Goal: Task Accomplishment & Management: Use online tool/utility

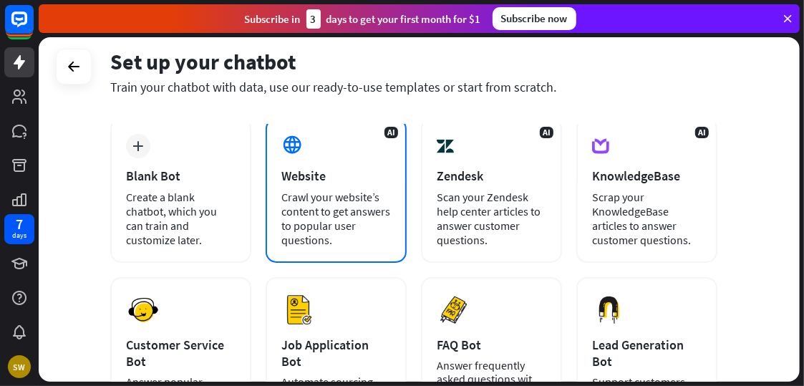
scroll to position [71, 0]
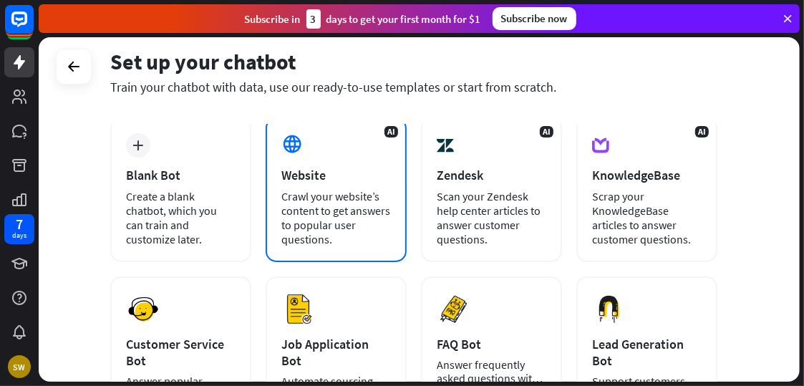
click at [340, 248] on div "AI Website Crawl your website’s content to get answers to popular user question…" at bounding box center [335, 189] width 141 height 145
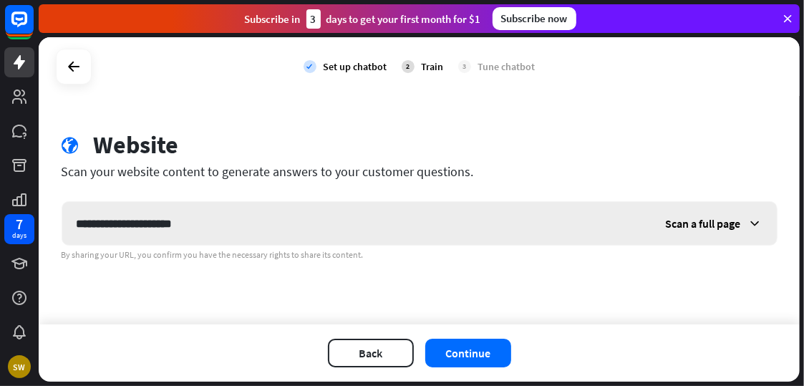
type input "**********"
click at [731, 233] on div "Scan a full page" at bounding box center [713, 223] width 125 height 43
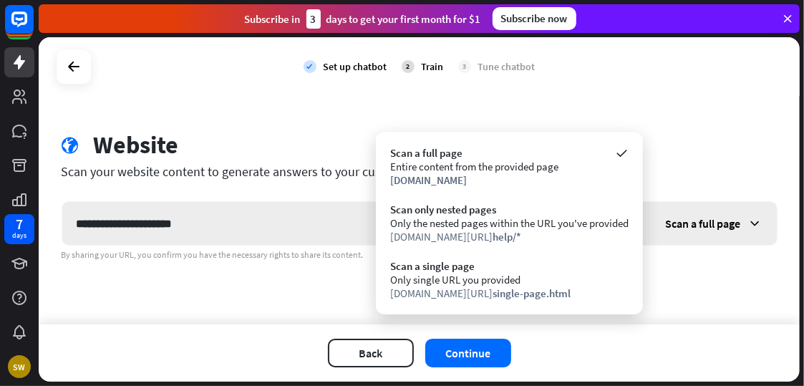
click at [731, 233] on div "Scan a full page" at bounding box center [713, 223] width 125 height 43
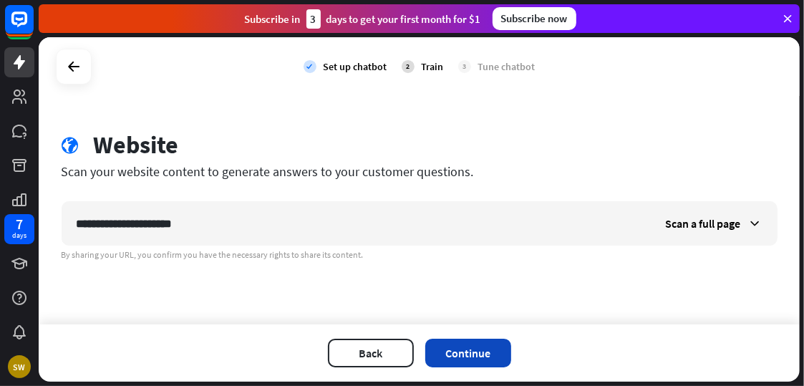
click at [471, 353] on button "Continue" at bounding box center [468, 352] width 86 height 29
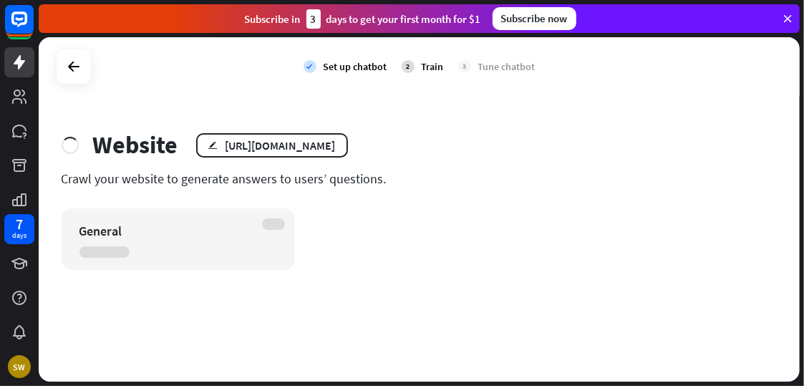
click at [269, 177] on div "Crawl your website to generate answers to users’ questions." at bounding box center [420, 178] width 716 height 16
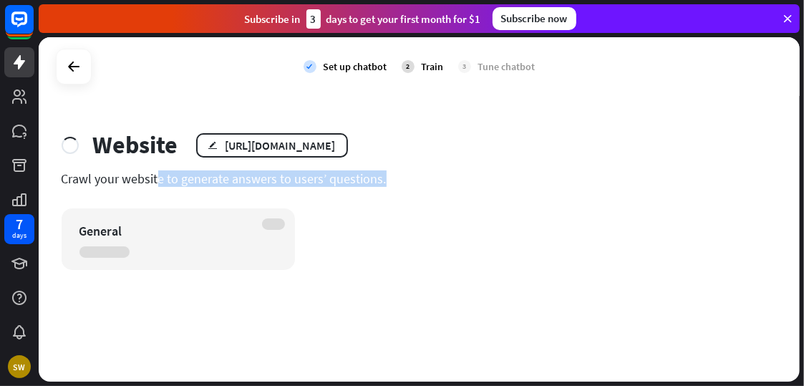
click at [269, 177] on div "Crawl your website to generate answers to users’ questions." at bounding box center [420, 178] width 716 height 16
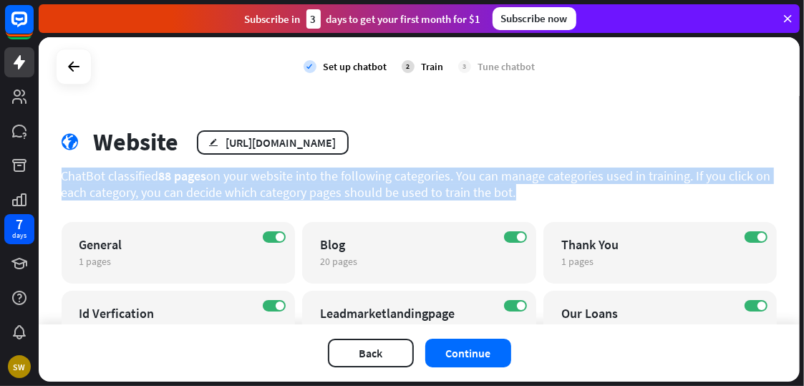
scroll to position [0, 0]
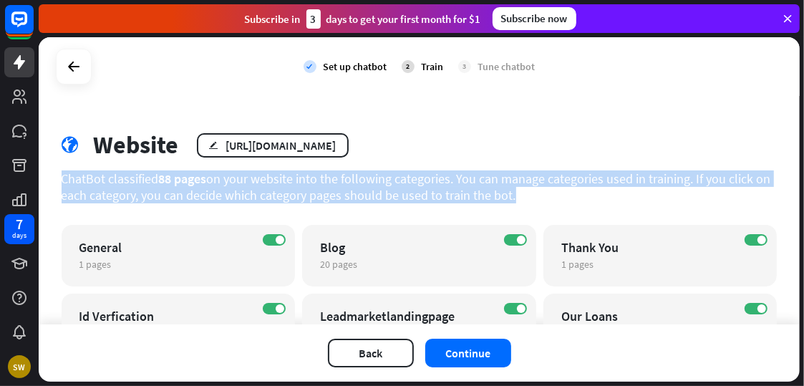
click at [132, 180] on div "ChatBot classified 88 pages on your website into the following categories. You …" at bounding box center [420, 186] width 716 height 33
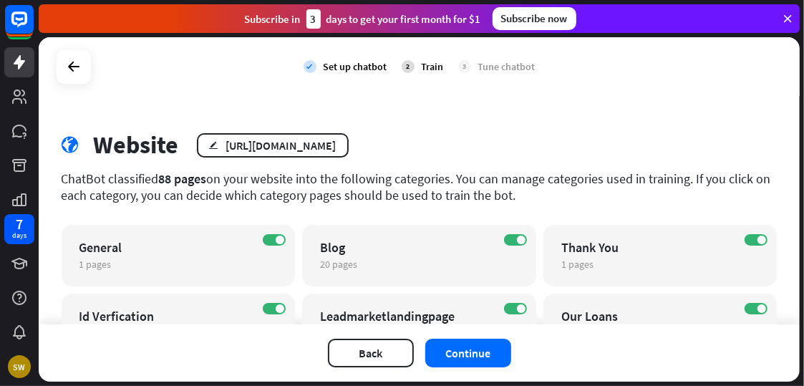
click at [127, 179] on div "ChatBot classified 88 pages on your website into the following categories. You …" at bounding box center [420, 186] width 716 height 33
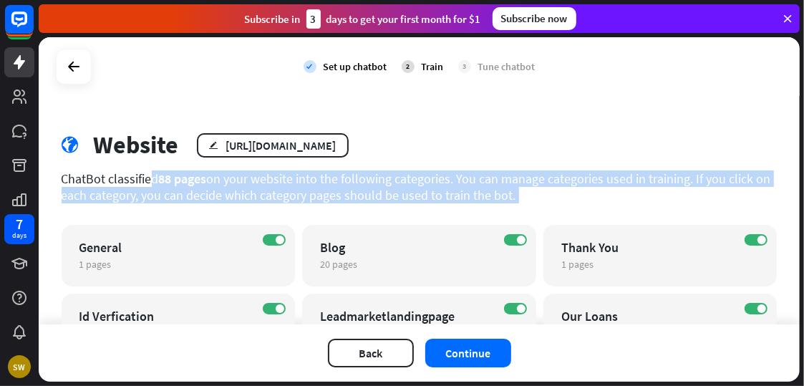
click at [127, 179] on div "ChatBot classified 88 pages on your website into the following categories. You …" at bounding box center [420, 186] width 716 height 33
click at [670, 183] on div "ChatBot classified 88 pages on your website into the following categories. You …" at bounding box center [420, 186] width 716 height 33
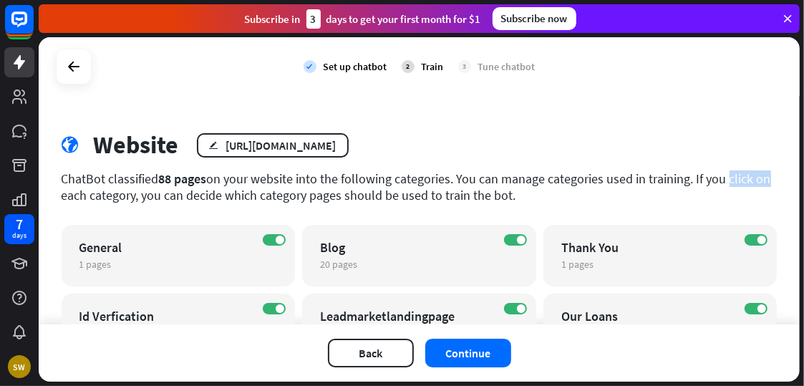
click at [670, 183] on div "ChatBot classified 88 pages on your website into the following categories. You …" at bounding box center [420, 186] width 716 height 33
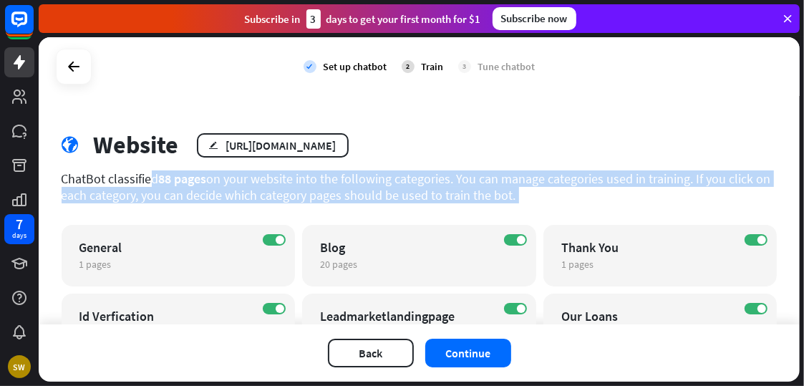
click at [670, 183] on div "ChatBot classified 88 pages on your website into the following categories. You …" at bounding box center [420, 186] width 716 height 33
click at [637, 185] on div "ChatBot classified 88 pages on your website into the following categories. You …" at bounding box center [420, 186] width 716 height 33
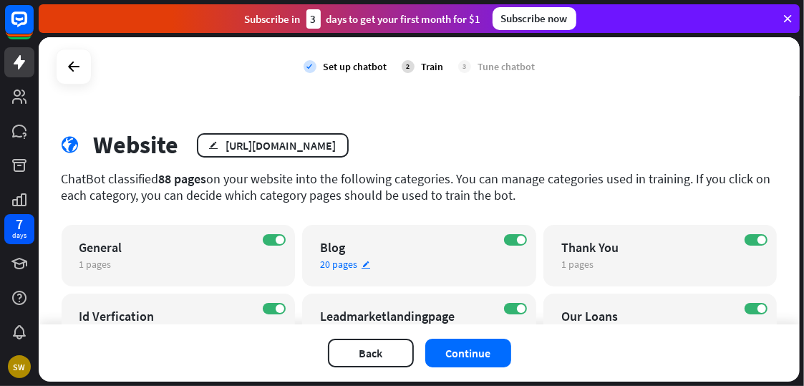
click at [350, 252] on div "Blog" at bounding box center [406, 247] width 173 height 16
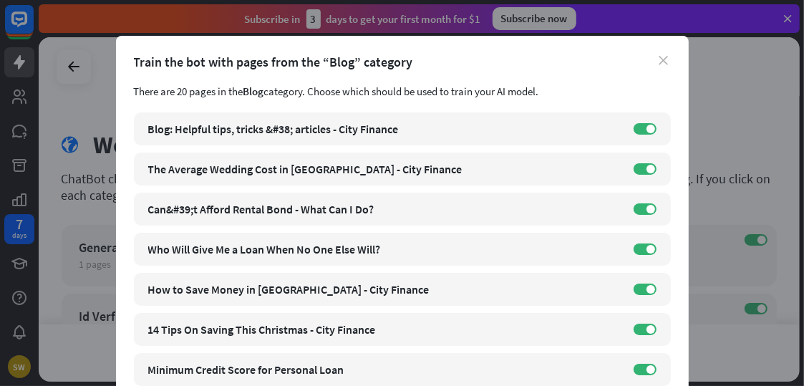
click at [661, 60] on icon "close" at bounding box center [663, 60] width 9 height 9
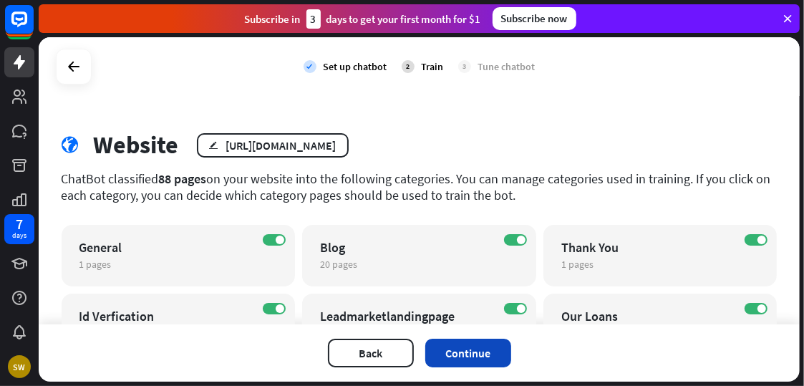
click at [465, 347] on button "Continue" at bounding box center [468, 352] width 86 height 29
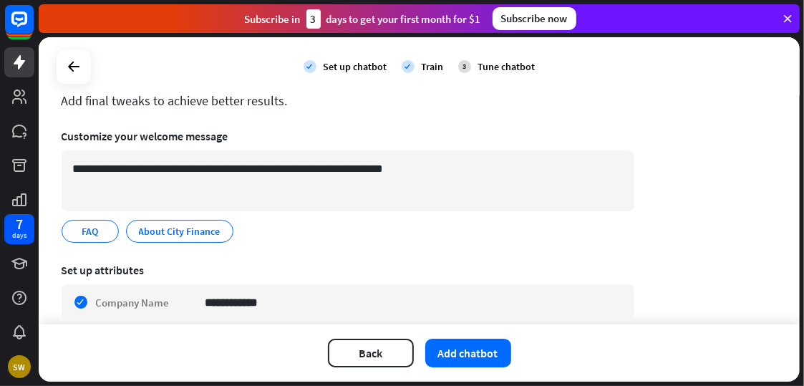
scroll to position [72, 0]
click at [134, 101] on div "Add final tweaks to achieve better results." at bounding box center [348, 101] width 572 height 16
drag, startPoint x: 134, startPoint y: 101, endPoint x: 263, endPoint y: 110, distance: 129.8
click at [263, 110] on div "**********" at bounding box center [348, 357] width 572 height 597
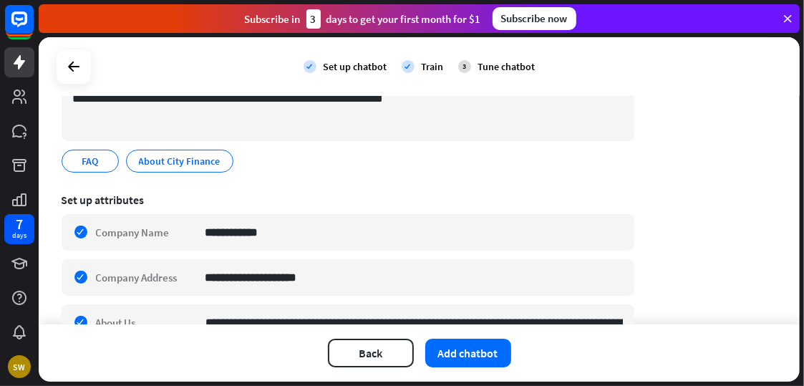
scroll to position [143, 0]
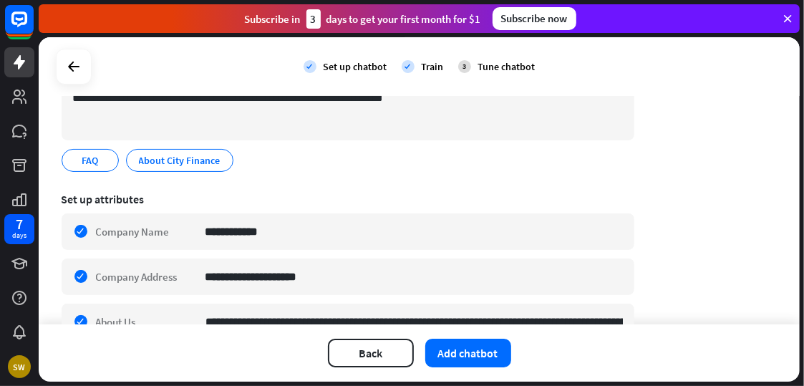
click at [458, 70] on div "3" at bounding box center [464, 66] width 13 height 13
click at [423, 69] on div "Train" at bounding box center [432, 66] width 22 height 13
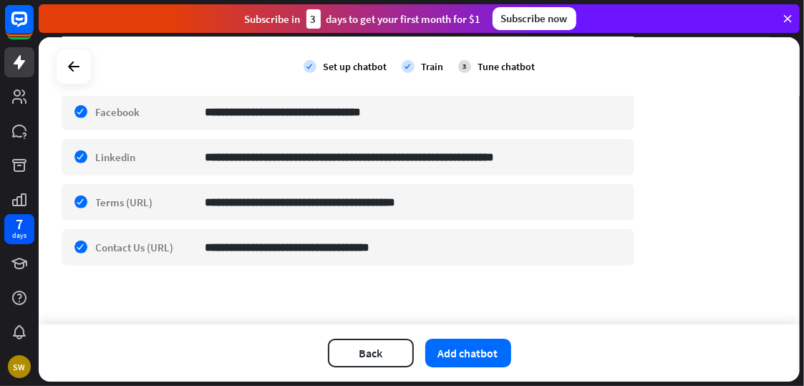
scroll to position [446, 0]
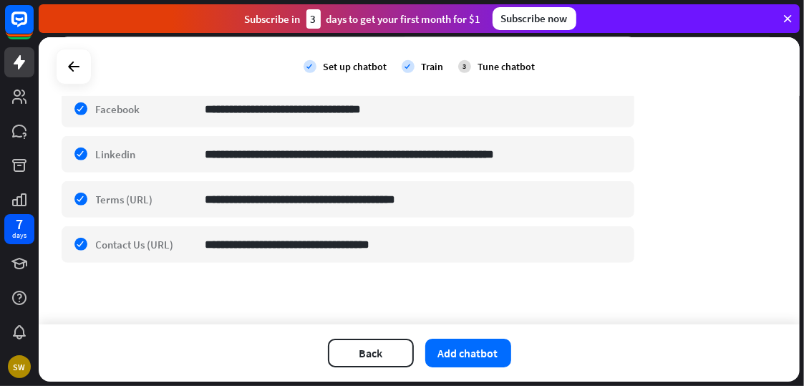
click at [787, 16] on icon at bounding box center [787, 18] width 13 height 13
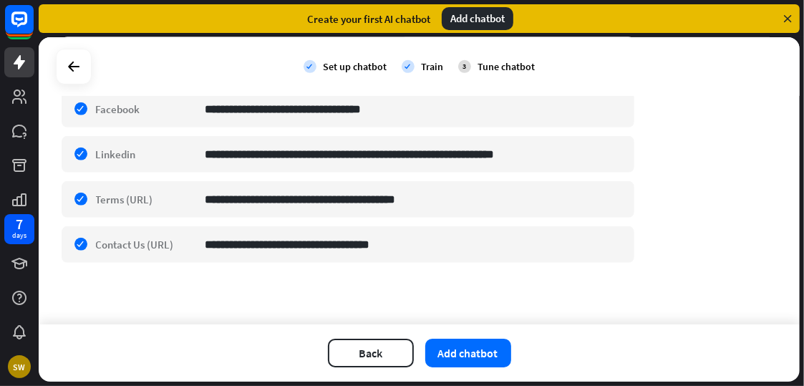
click at [789, 19] on icon at bounding box center [787, 18] width 13 height 13
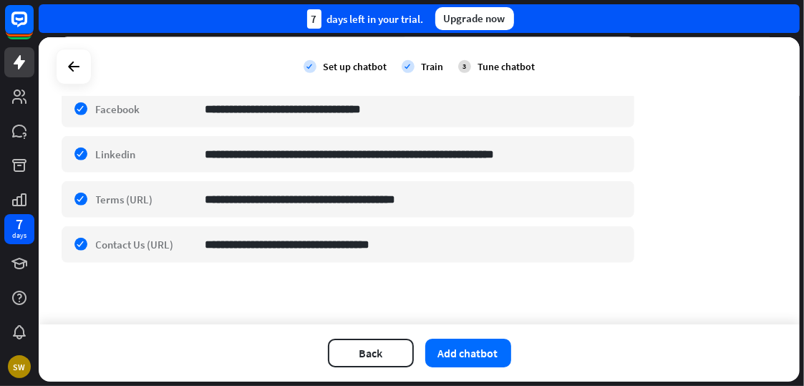
click at [789, 19] on div "7 days left in your trial. Upgrade now" at bounding box center [419, 18] width 761 height 29
click at [371, 340] on button "Back" at bounding box center [371, 352] width 86 height 29
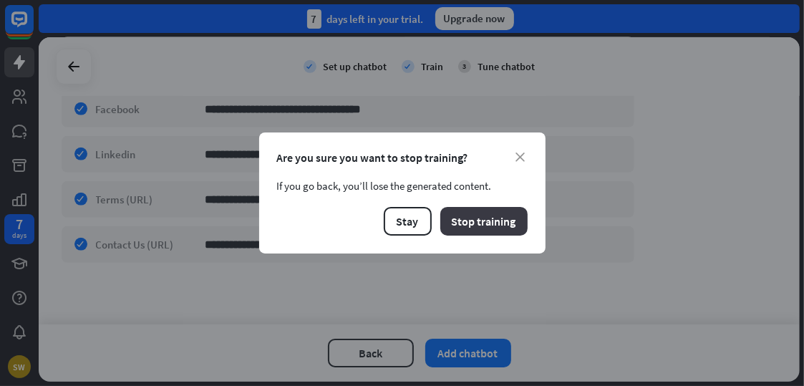
click at [459, 217] on button "Stop training" at bounding box center [483, 221] width 87 height 29
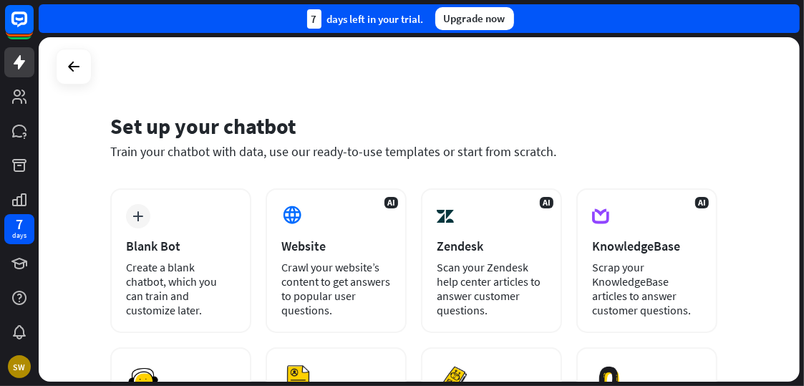
click at [112, 145] on div "Train your chatbot with data, use our ready-to-use templates or start from scra…" at bounding box center [413, 151] width 607 height 16
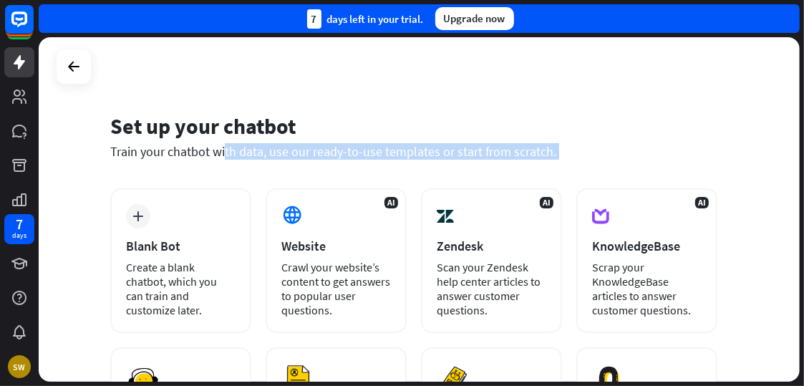
click at [112, 145] on div "Train your chatbot with data, use our ready-to-use templates or start from scra…" at bounding box center [413, 151] width 607 height 16
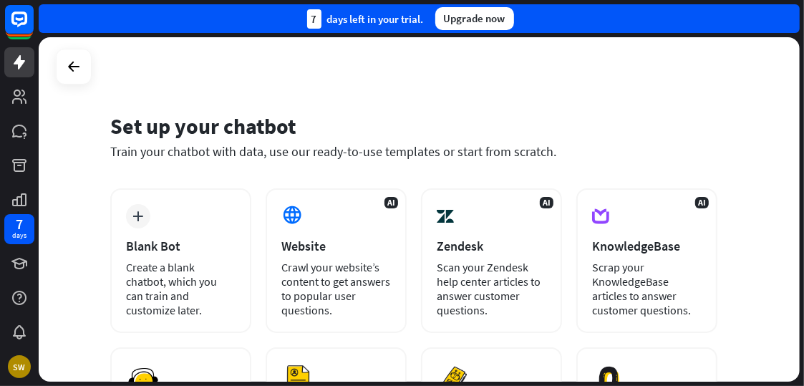
click at [147, 130] on div "Set up your chatbot" at bounding box center [413, 125] width 607 height 27
click at [144, 133] on div "Set up your chatbot" at bounding box center [413, 125] width 607 height 27
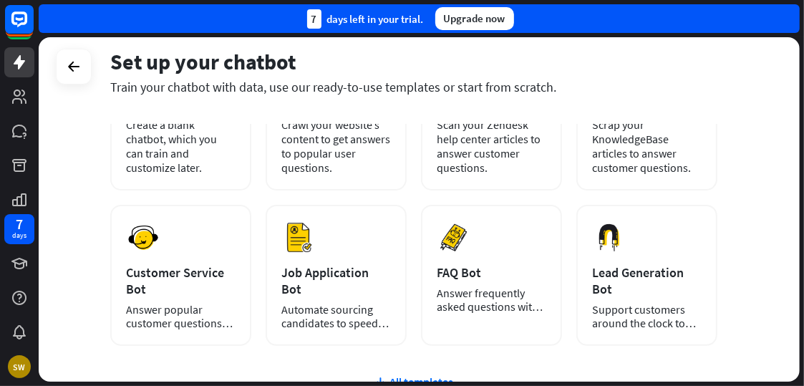
scroll to position [143, 0]
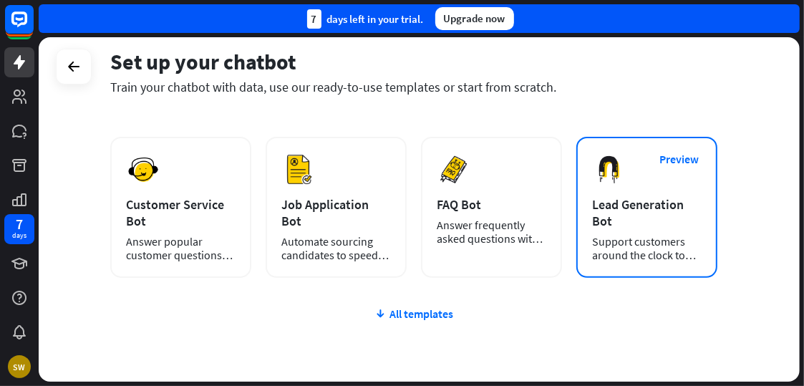
click at [655, 232] on div "Preview Lead Generation Bot Support customers around the clock to boost sales." at bounding box center [646, 207] width 141 height 141
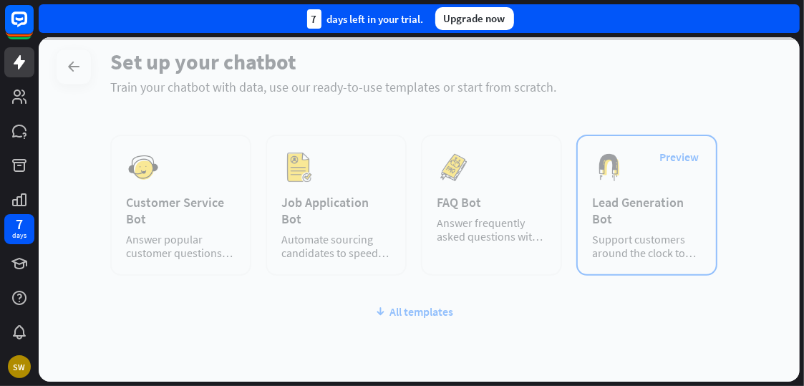
scroll to position [213, 0]
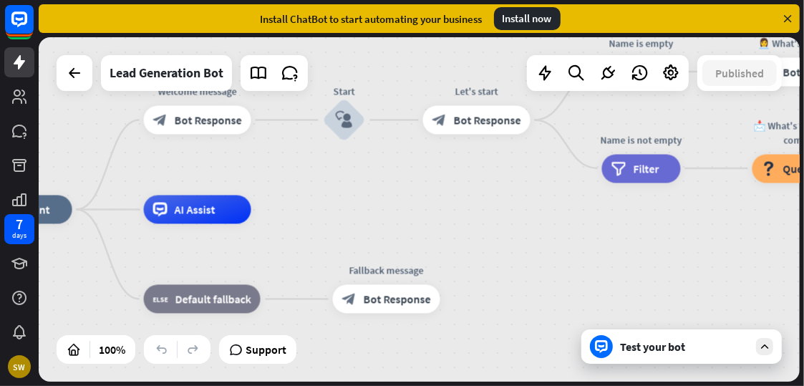
drag, startPoint x: 680, startPoint y: 187, endPoint x: 454, endPoint y: 187, distance: 226.8
click at [454, 187] on div "home_2 Start point Welcome message block_bot_response Bot Response Start block_…" at bounding box center [419, 209] width 761 height 344
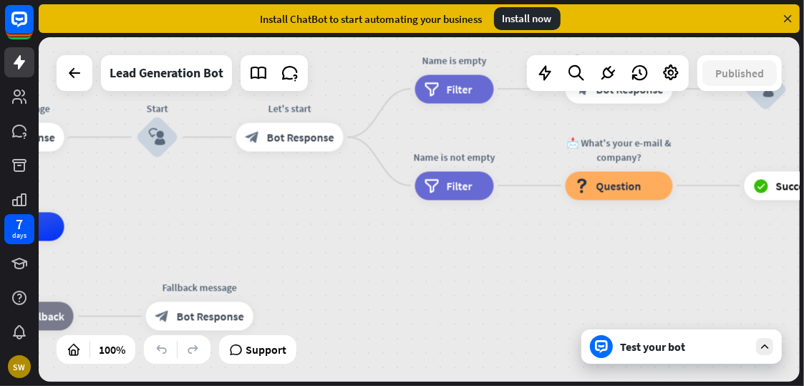
drag, startPoint x: 665, startPoint y: 246, endPoint x: 465, endPoint y: 258, distance: 200.7
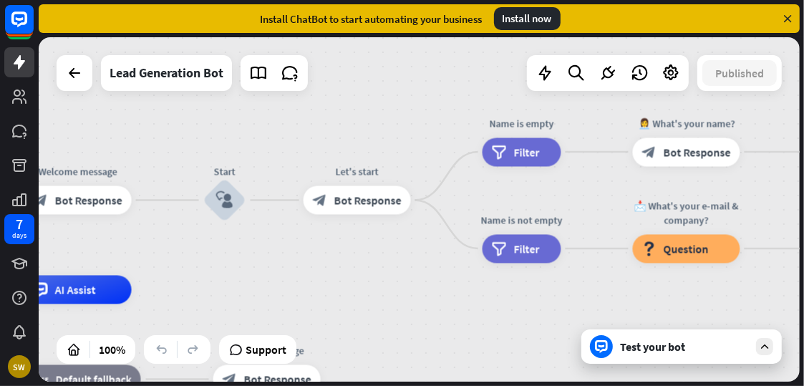
drag, startPoint x: 668, startPoint y: 223, endPoint x: 763, endPoint y: 275, distance: 108.6
click at [740, 263] on div "Edit name more_horiz 📩 What's your e-mail & company? block_question Question" at bounding box center [686, 248] width 107 height 29
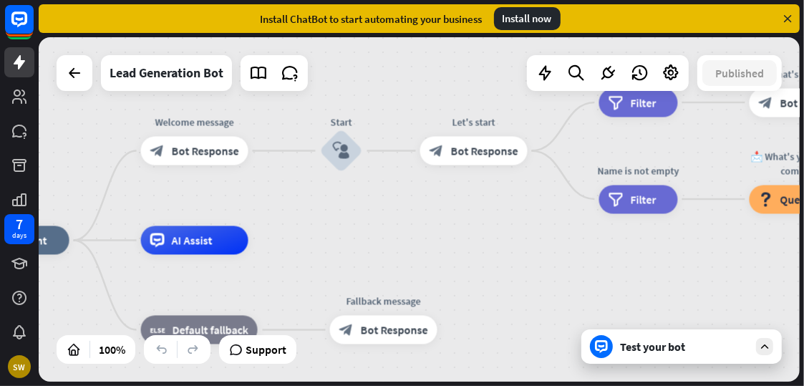
drag, startPoint x: 536, startPoint y: 230, endPoint x: 629, endPoint y: 233, distance: 93.1
click at [629, 233] on div "home_2 Start point Welcome message block_bot_response Bot Response Start block_…" at bounding box center [419, 209] width 761 height 344
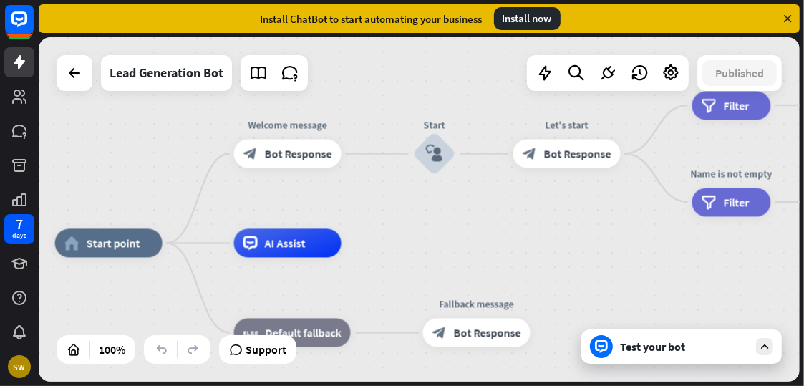
click at [54, 63] on div "home_2 Start point Welcome message block_bot_response Bot Response Start block_…" at bounding box center [419, 209] width 761 height 344
click at [66, 69] on icon at bounding box center [74, 72] width 17 height 17
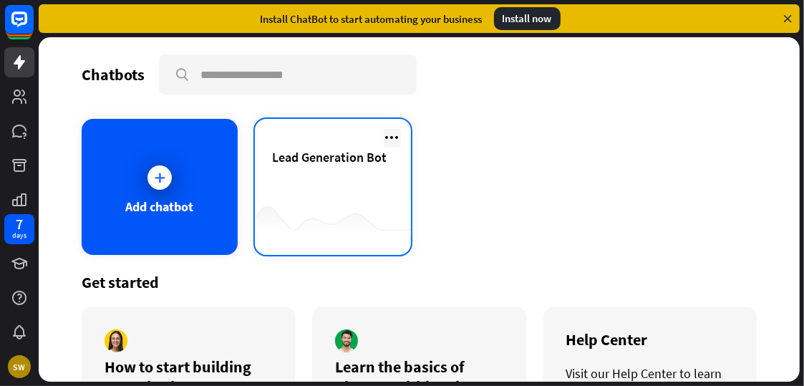
click at [384, 135] on icon at bounding box center [392, 137] width 17 height 17
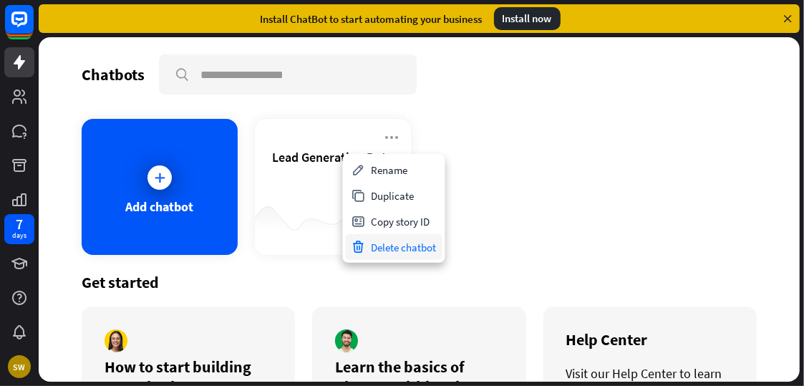
click at [379, 251] on div "Delete chatbot" at bounding box center [394, 247] width 97 height 26
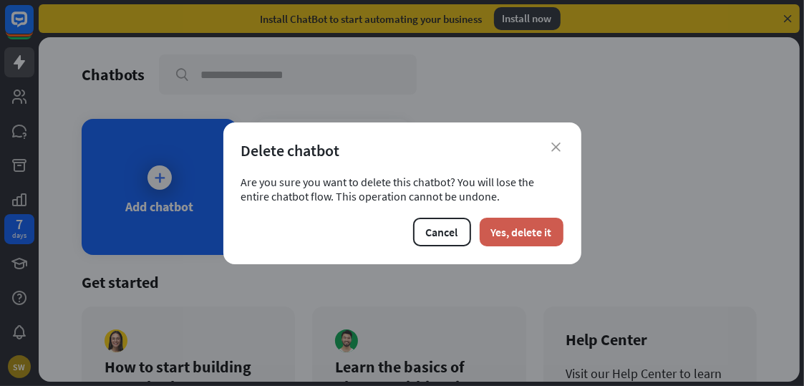
click at [517, 238] on button "Yes, delete it" at bounding box center [521, 232] width 84 height 29
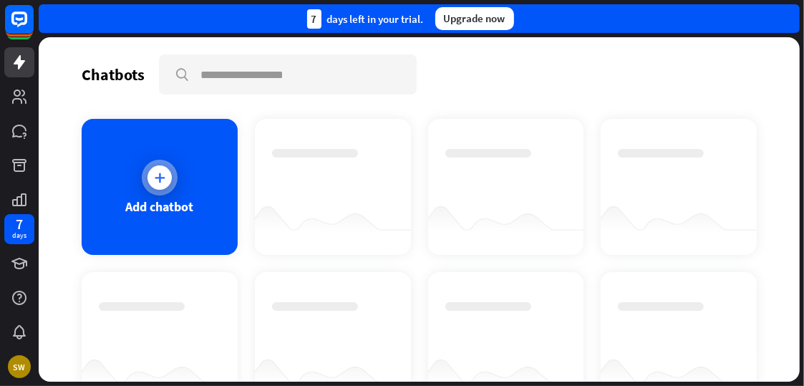
click at [186, 183] on div "Add chatbot" at bounding box center [160, 187] width 156 height 136
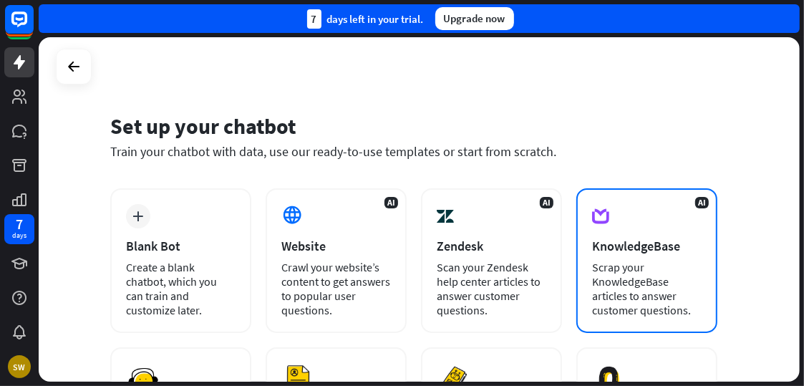
click at [639, 260] on div "Scrap your KnowledgeBase articles to answer customer questions." at bounding box center [646, 288] width 109 height 57
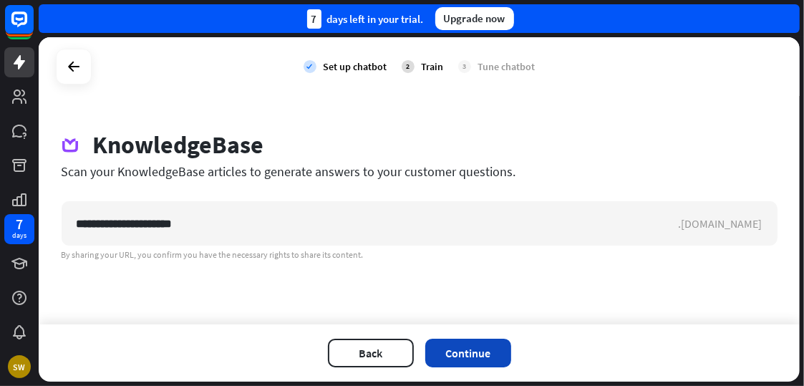
type input "**********"
click at [489, 357] on button "Continue" at bounding box center [468, 352] width 86 height 29
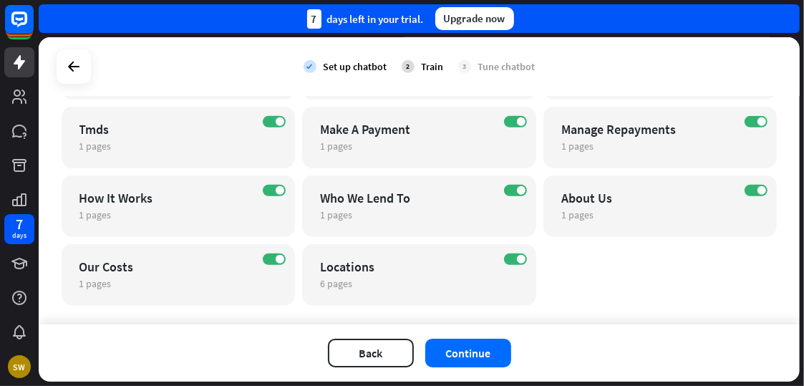
scroll to position [419, 0]
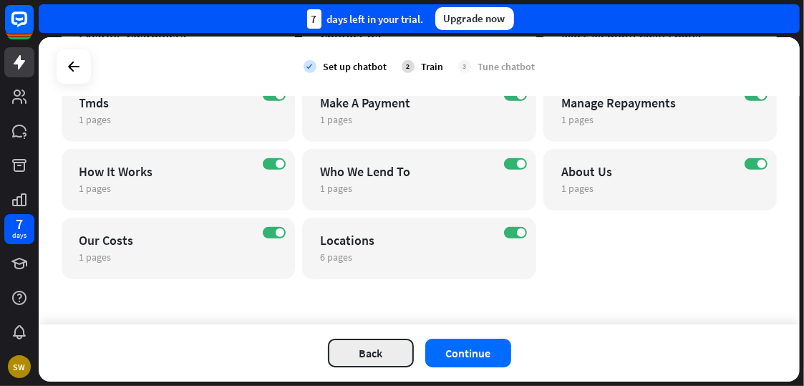
click at [369, 354] on button "Back" at bounding box center [371, 352] width 86 height 29
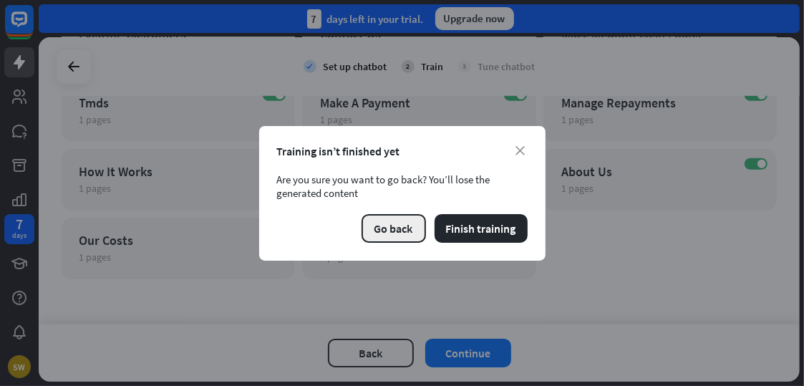
click at [415, 233] on button "Go back" at bounding box center [393, 228] width 64 height 29
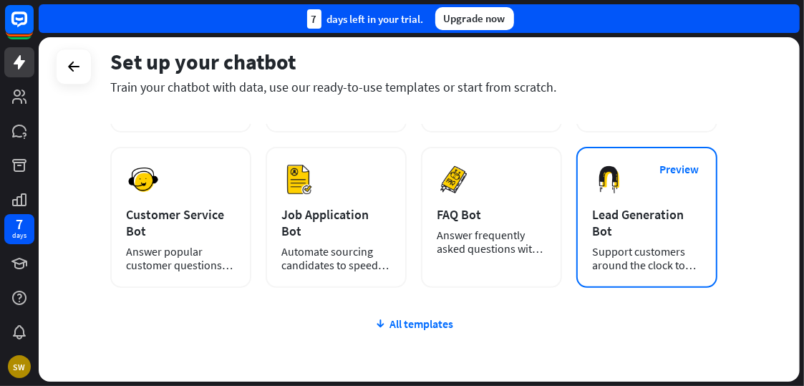
scroll to position [201, 0]
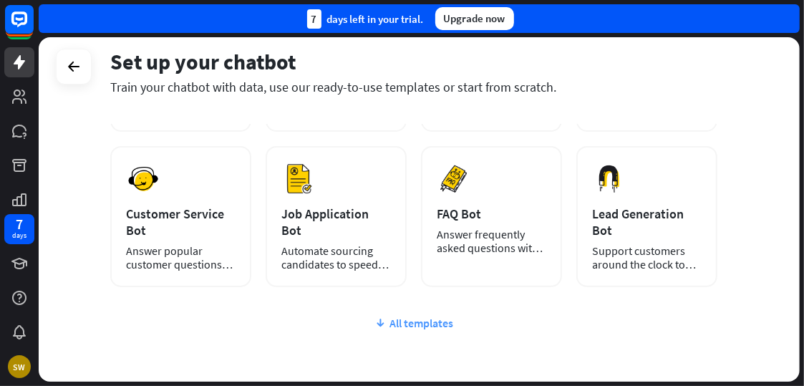
click at [428, 323] on div "All templates" at bounding box center [413, 323] width 607 height 14
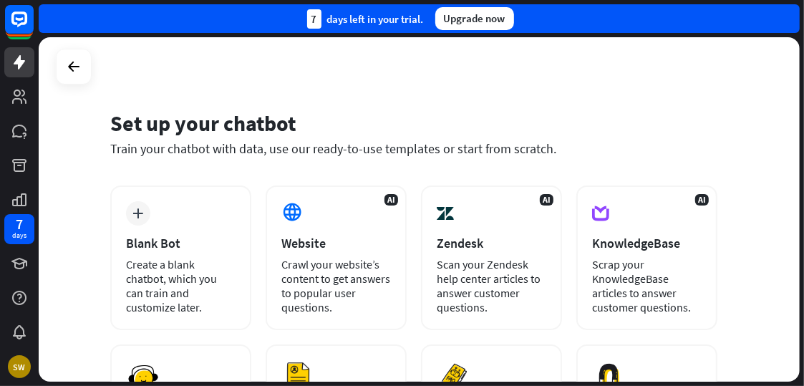
scroll to position [0, 0]
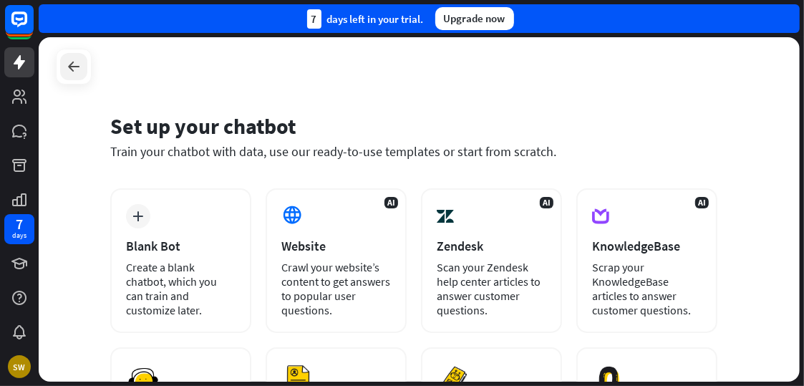
click at [81, 63] on icon at bounding box center [73, 66] width 17 height 17
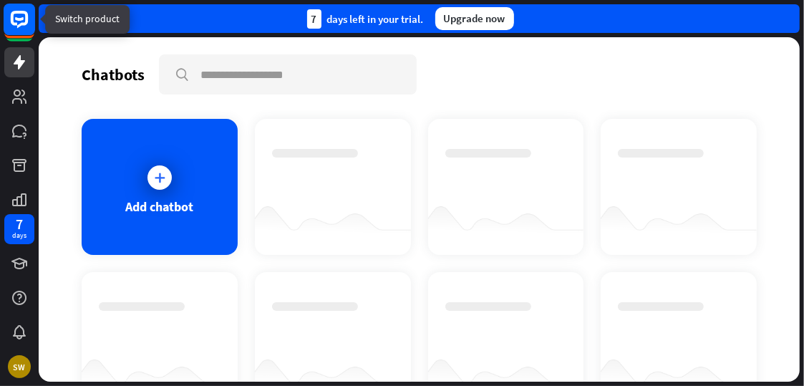
click at [25, 25] on rect at bounding box center [19, 19] width 31 height 31
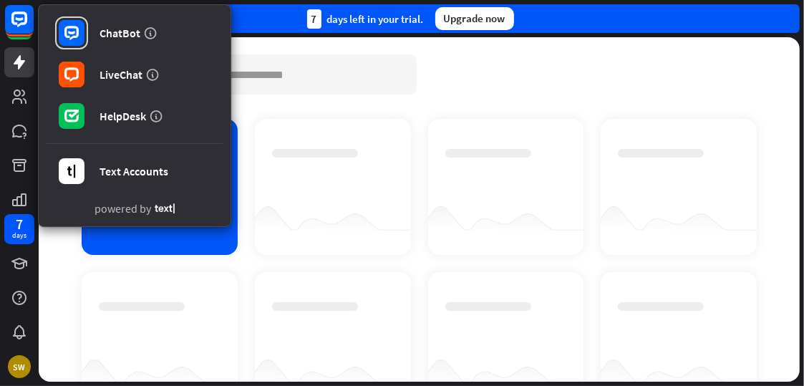
click at [592, 88] on div "Chatbots search" at bounding box center [419, 74] width 675 height 40
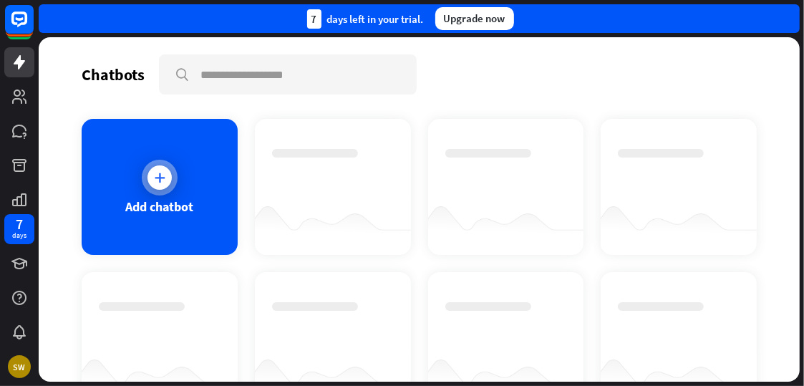
click at [197, 205] on div "Add chatbot" at bounding box center [160, 187] width 156 height 136
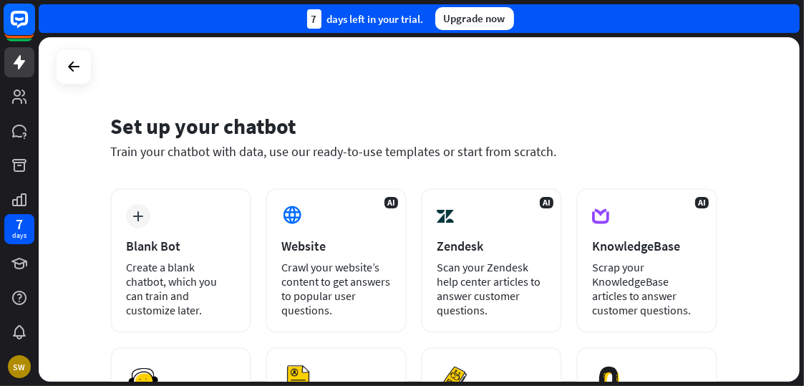
click at [13, 22] on icon at bounding box center [19, 19] width 17 height 17
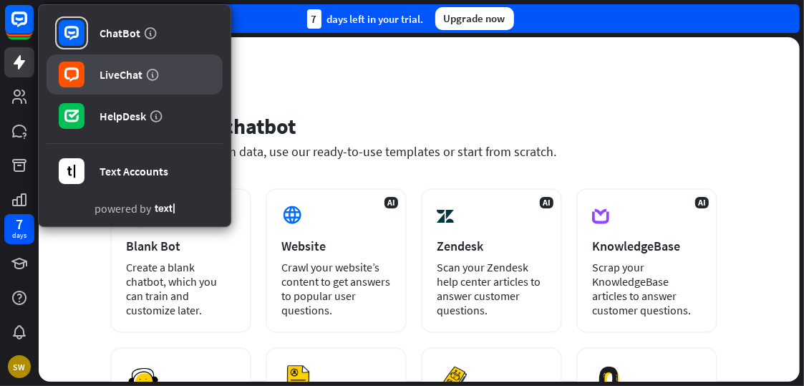
click at [127, 77] on div "LiveChat" at bounding box center [120, 74] width 43 height 14
